Goal: Register for event/course

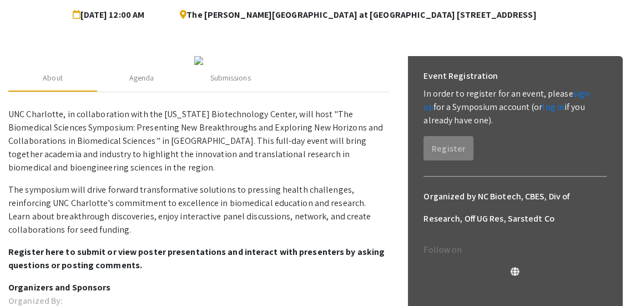
scroll to position [141, 0]
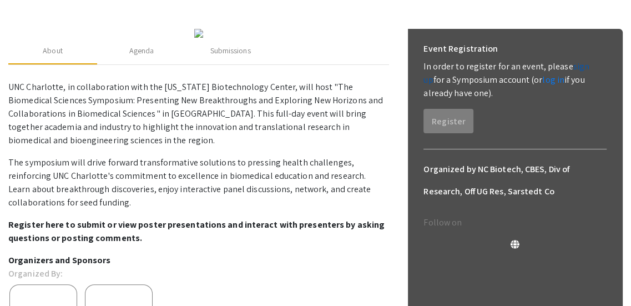
click at [584, 66] on link "sign up" at bounding box center [507, 73] width 166 height 25
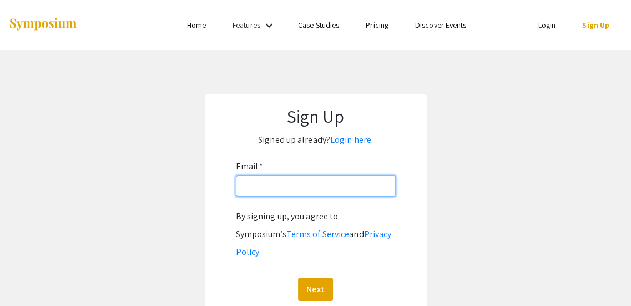
click at [245, 187] on input "Email: *" at bounding box center [316, 185] width 160 height 21
type input "[EMAIL_ADDRESS][DOMAIN_NAME]"
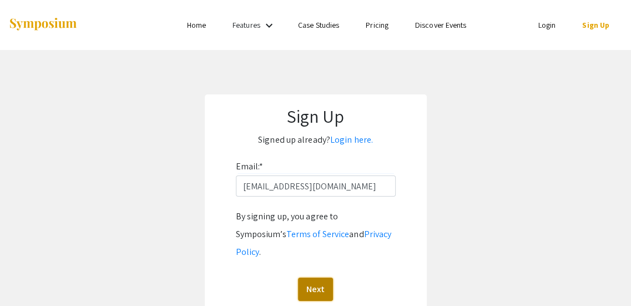
click at [315, 278] on button "Next" at bounding box center [315, 289] width 35 height 23
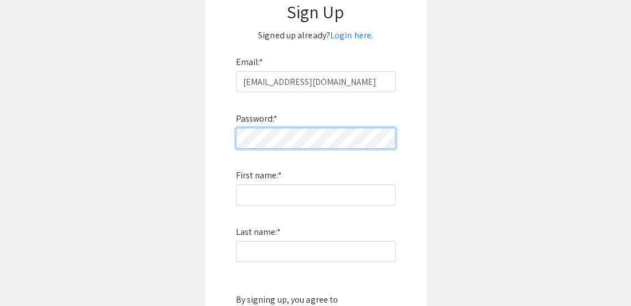
scroll to position [109, 0]
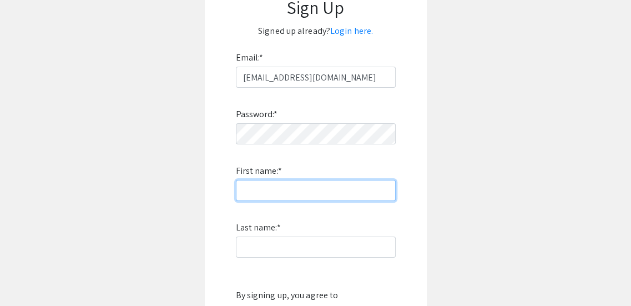
click at [271, 184] on input "First name: *" at bounding box center [316, 190] width 160 height 21
type input "Elyssa"
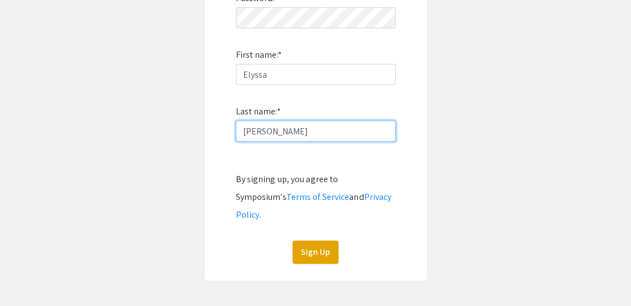
scroll to position [225, 0]
type input "[PERSON_NAME]"
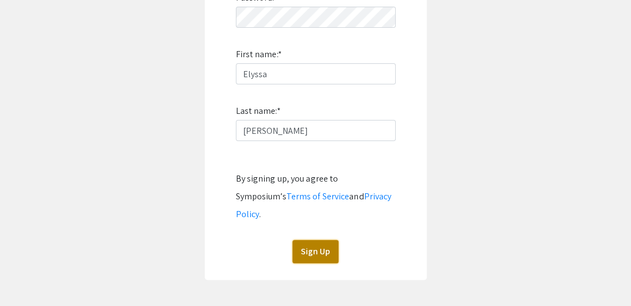
click at [311, 240] on button "Sign Up" at bounding box center [316, 251] width 46 height 23
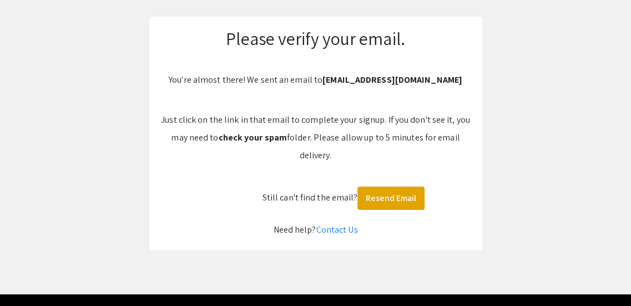
scroll to position [77, 0]
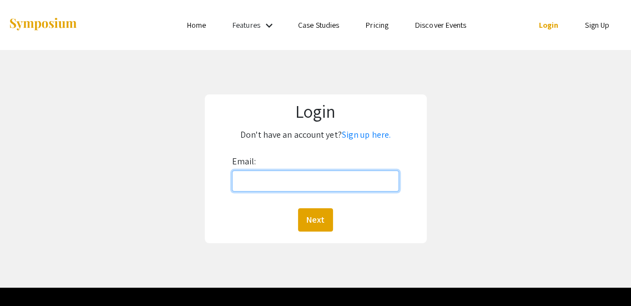
click at [279, 183] on input "Email:" at bounding box center [316, 180] width 168 height 21
type input "[EMAIL_ADDRESS][DOMAIN_NAME]"
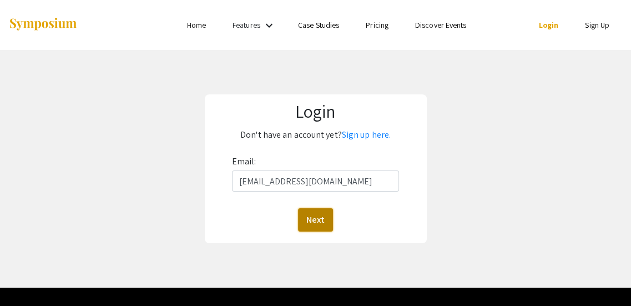
click at [315, 217] on button "Next" at bounding box center [315, 219] width 35 height 23
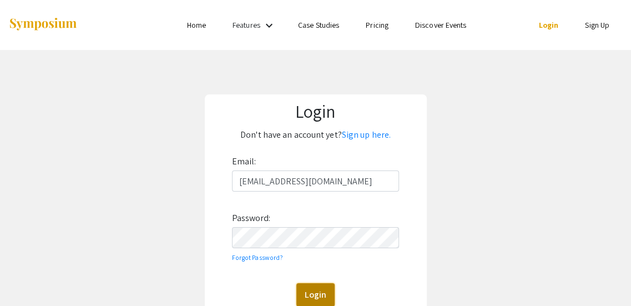
click at [304, 289] on button "Login" at bounding box center [315, 294] width 38 height 23
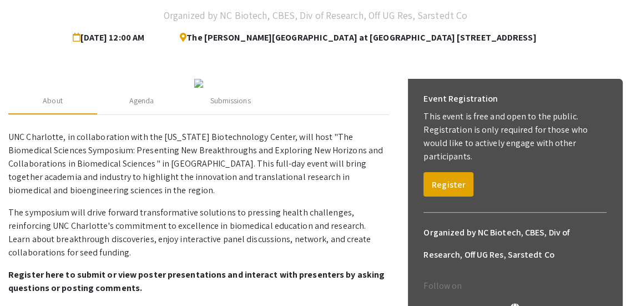
scroll to position [103, 0]
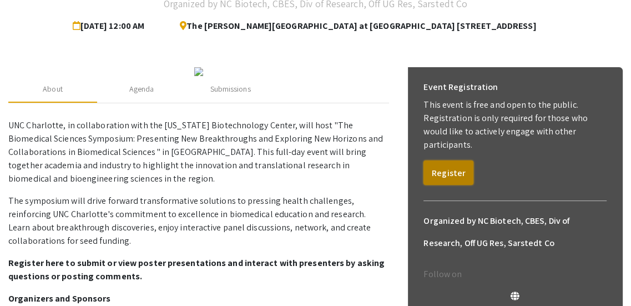
click at [459, 160] on button "Register" at bounding box center [449, 172] width 50 height 24
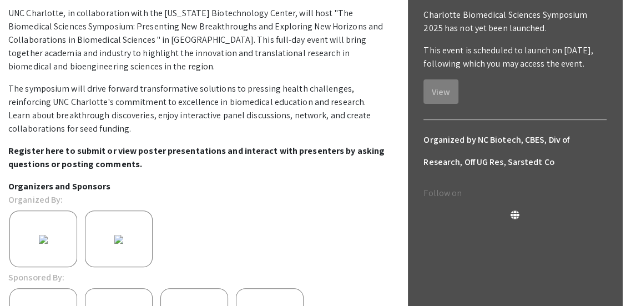
scroll to position [214, 0]
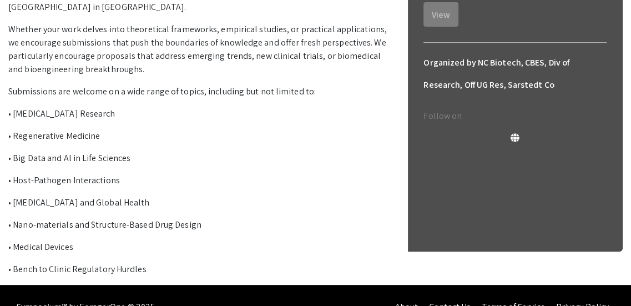
scroll to position [254, 0]
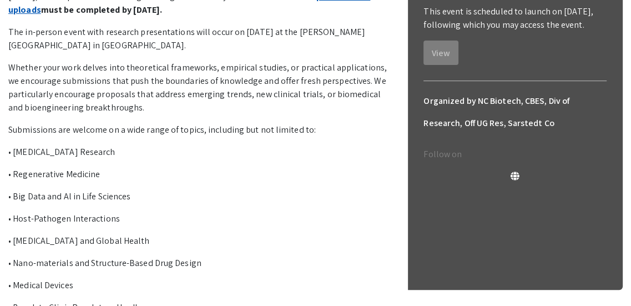
click at [284, 16] on link "presentation uploads" at bounding box center [189, 3] width 362 height 25
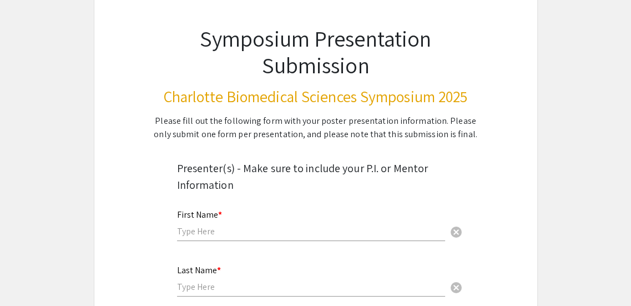
scroll to position [92, 0]
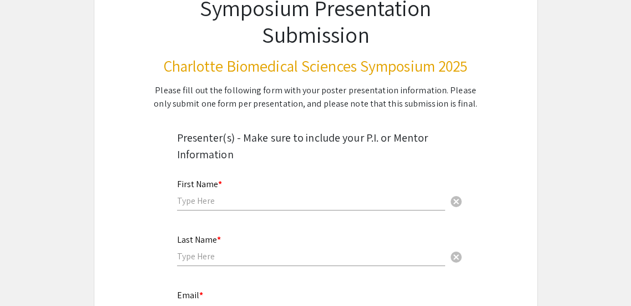
click at [198, 207] on div "First Name * cancel" at bounding box center [311, 189] width 268 height 42
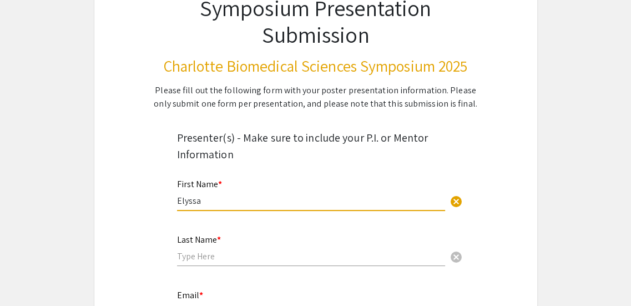
type input "Elyssa"
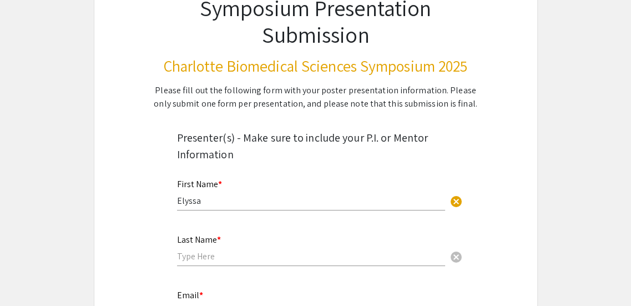
click at [194, 265] on div "Last Name * cancel" at bounding box center [311, 245] width 268 height 42
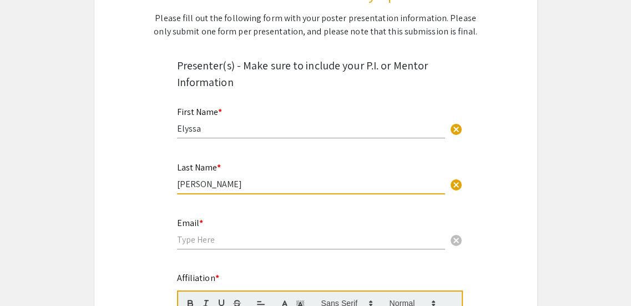
scroll to position [193, 0]
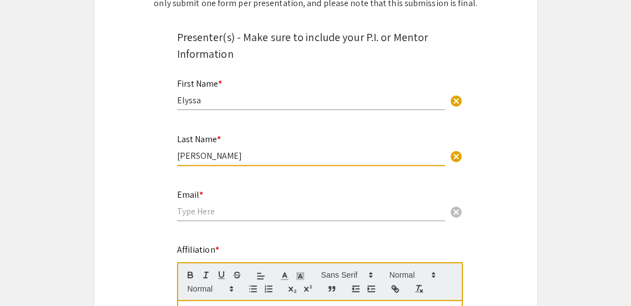
type input "[PERSON_NAME]"
click at [184, 210] on input "email" at bounding box center [311, 211] width 268 height 12
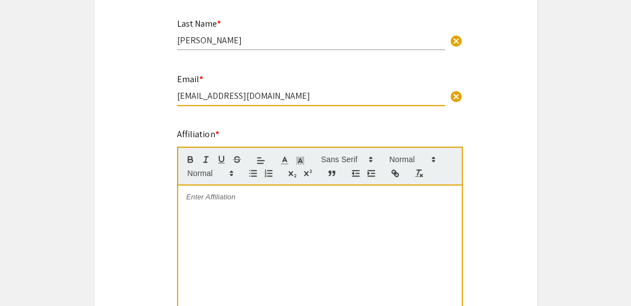
scroll to position [309, 0]
type input "[EMAIL_ADDRESS][DOMAIN_NAME]"
click at [203, 230] on div at bounding box center [320, 268] width 284 height 167
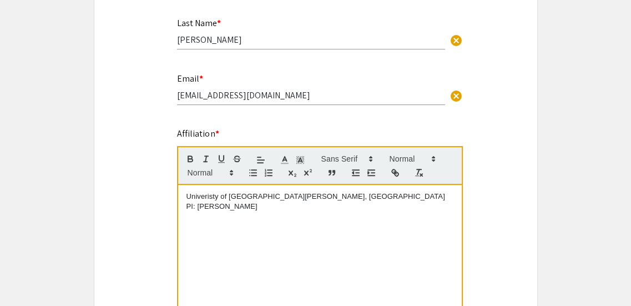
click at [206, 194] on p "Univeristy of North Caroline, Charlotte" at bounding box center [320, 197] width 267 height 10
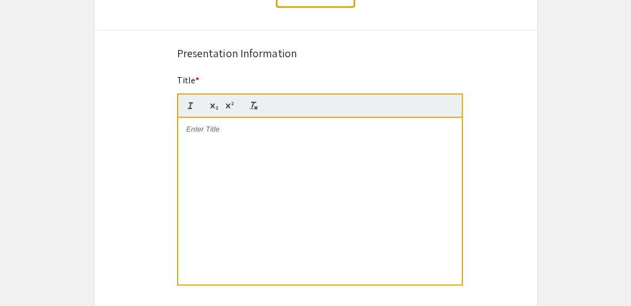
scroll to position [792, 0]
click at [218, 176] on div at bounding box center [320, 201] width 284 height 167
click at [225, 152] on div at bounding box center [320, 201] width 284 height 167
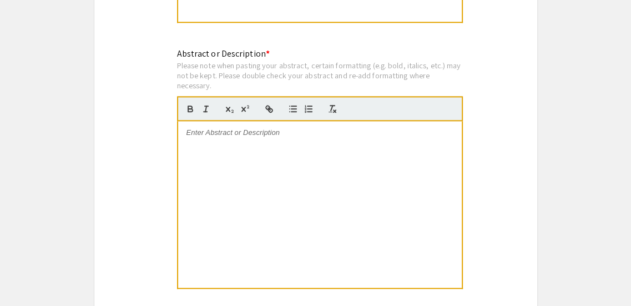
scroll to position [1057, 0]
click at [222, 170] on div at bounding box center [320, 203] width 284 height 167
click at [239, 168] on div at bounding box center [320, 203] width 284 height 167
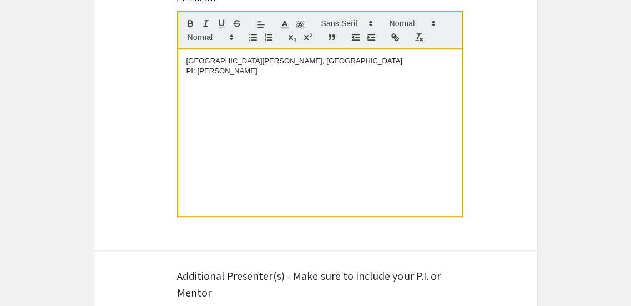
scroll to position [422, 0]
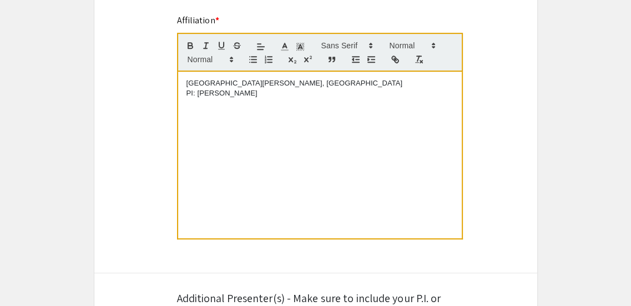
click at [325, 83] on p "University of North Caroline, Charlotte" at bounding box center [320, 83] width 267 height 10
click at [331, 123] on div "University of North Caroline, Charlotte- Department of Biological Sciences PI: …" at bounding box center [320, 155] width 284 height 167
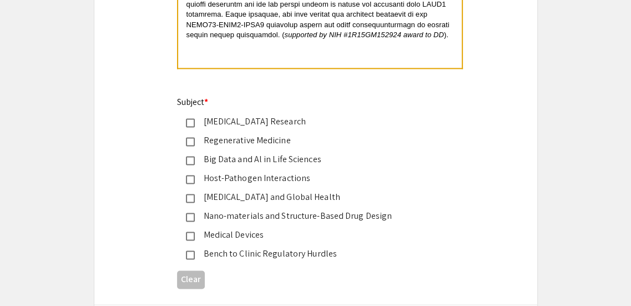
scroll to position [1276, 0]
click at [191, 125] on mat-pseudo-checkbox at bounding box center [190, 122] width 9 height 9
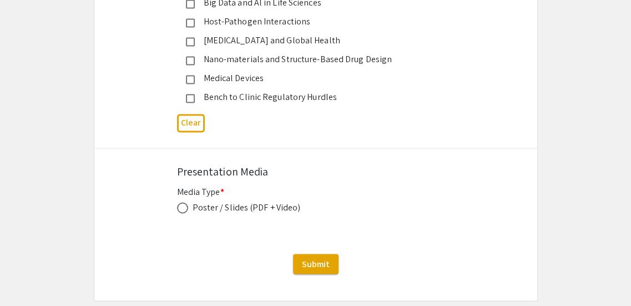
scroll to position [1452, 0]
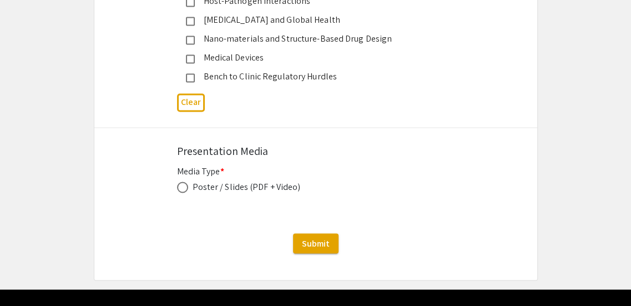
click at [180, 189] on span at bounding box center [182, 187] width 11 height 11
click at [180, 189] on input "radio" at bounding box center [182, 187] width 11 height 11
radio input "true"
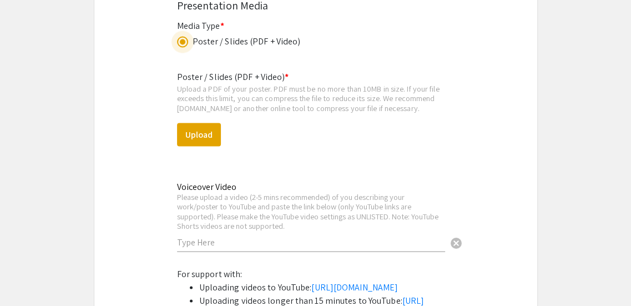
scroll to position [1599, 0]
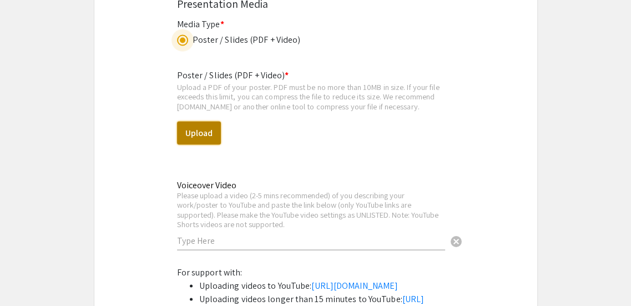
click at [208, 134] on button "Upload" at bounding box center [199, 133] width 44 height 23
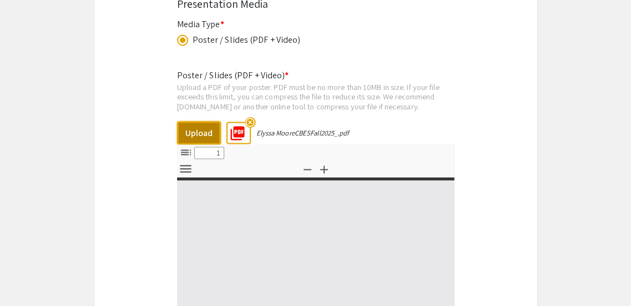
select select "custom"
type input "0"
select select "custom"
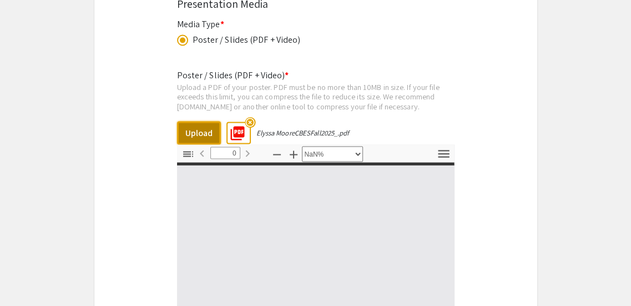
type input "1"
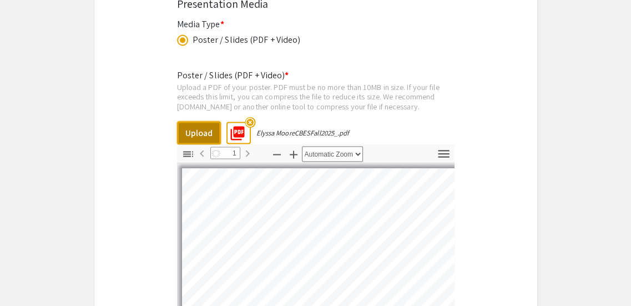
select select "auto"
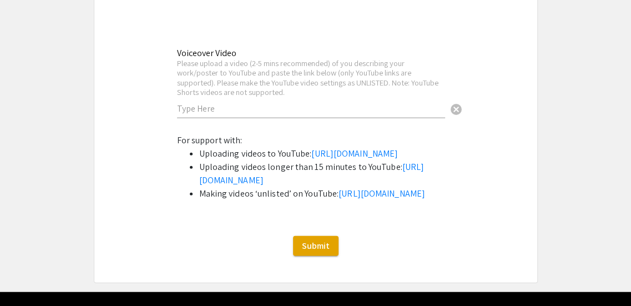
scroll to position [2023, 0]
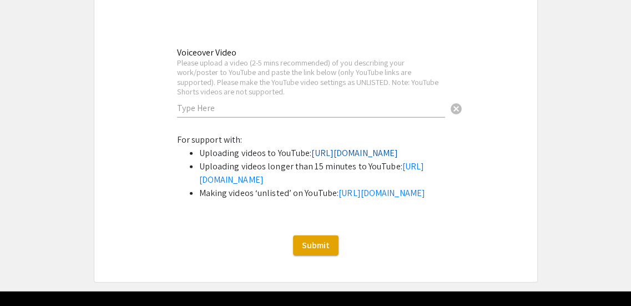
click at [311, 159] on link "https://support.google.com/youtube/answer/57407?co=GENIE.Platform%3DDesktop&hl=…" at bounding box center [354, 153] width 87 height 12
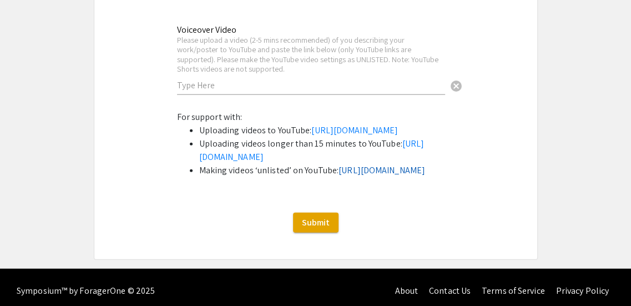
click at [339, 176] on link "https://support.google.com/youtube/answer/157177?co=GENIE.Platform%3DDesktop&hl…" at bounding box center [382, 170] width 87 height 12
